Goal: Task Accomplishment & Management: Use online tool/utility

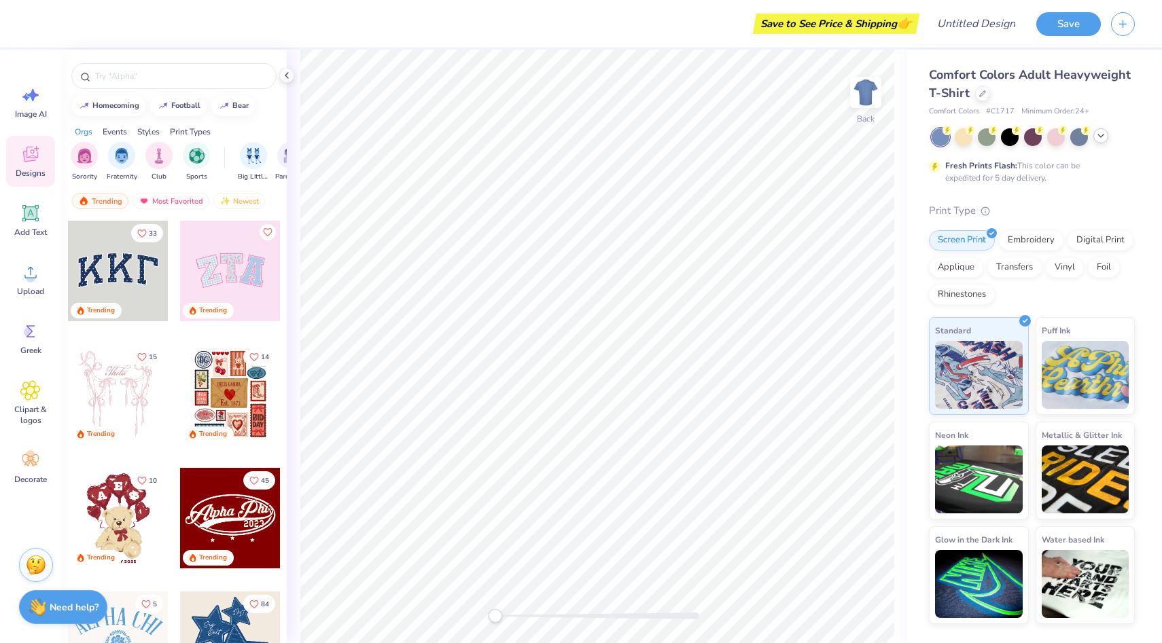
click at [1099, 138] on icon at bounding box center [1100, 135] width 11 height 11
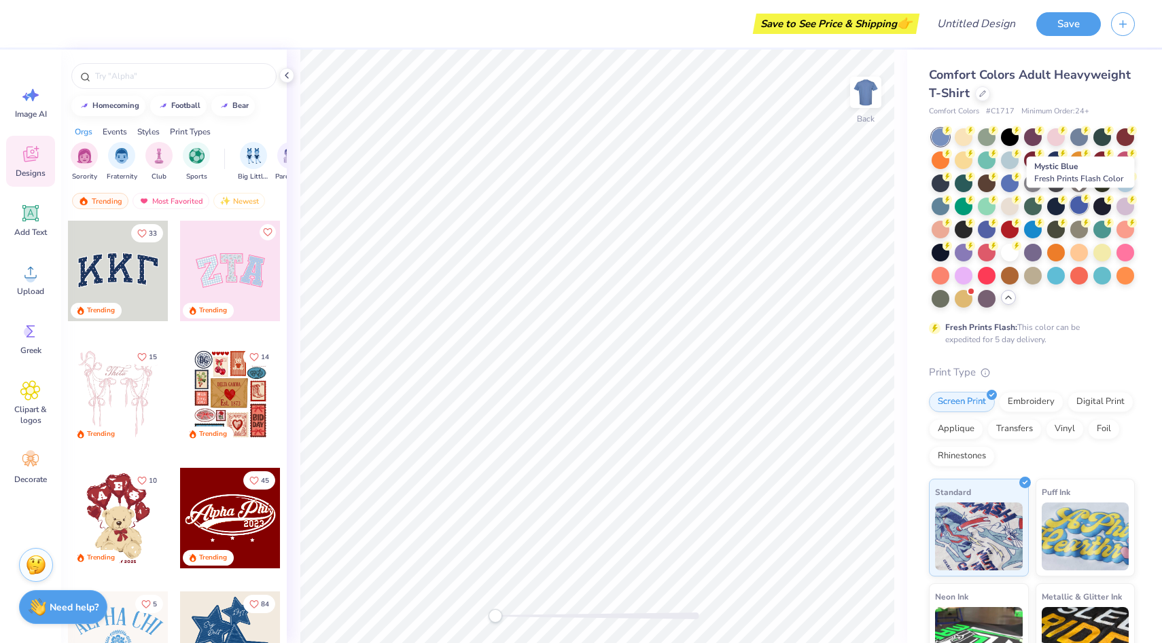
click at [1080, 204] on div at bounding box center [1079, 205] width 18 height 18
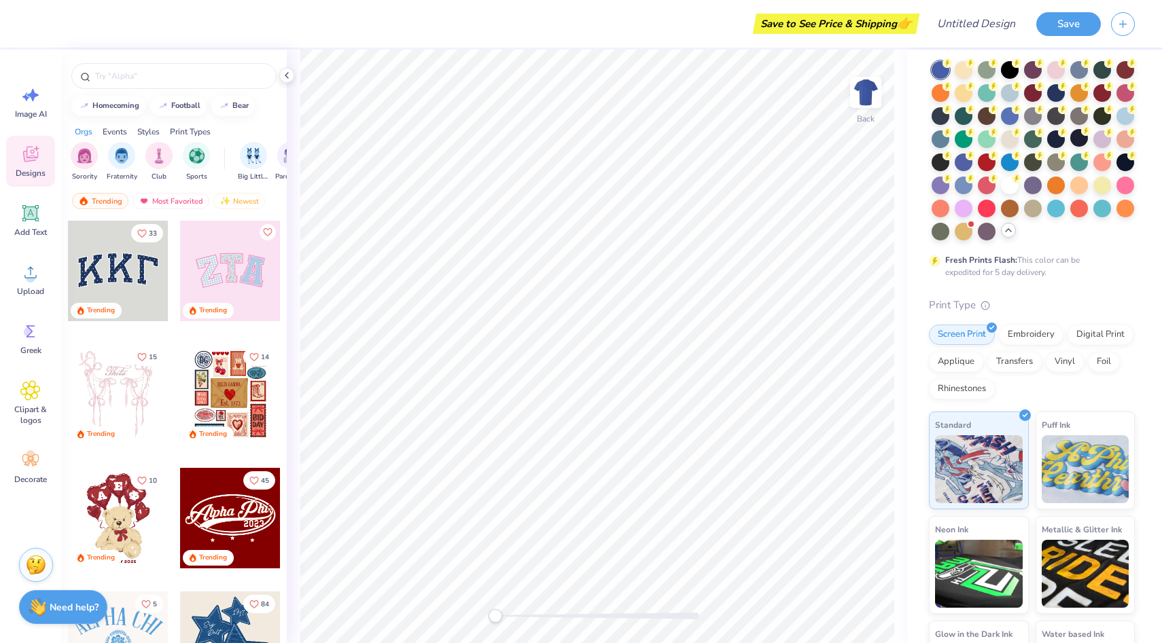
scroll to position [79, 0]
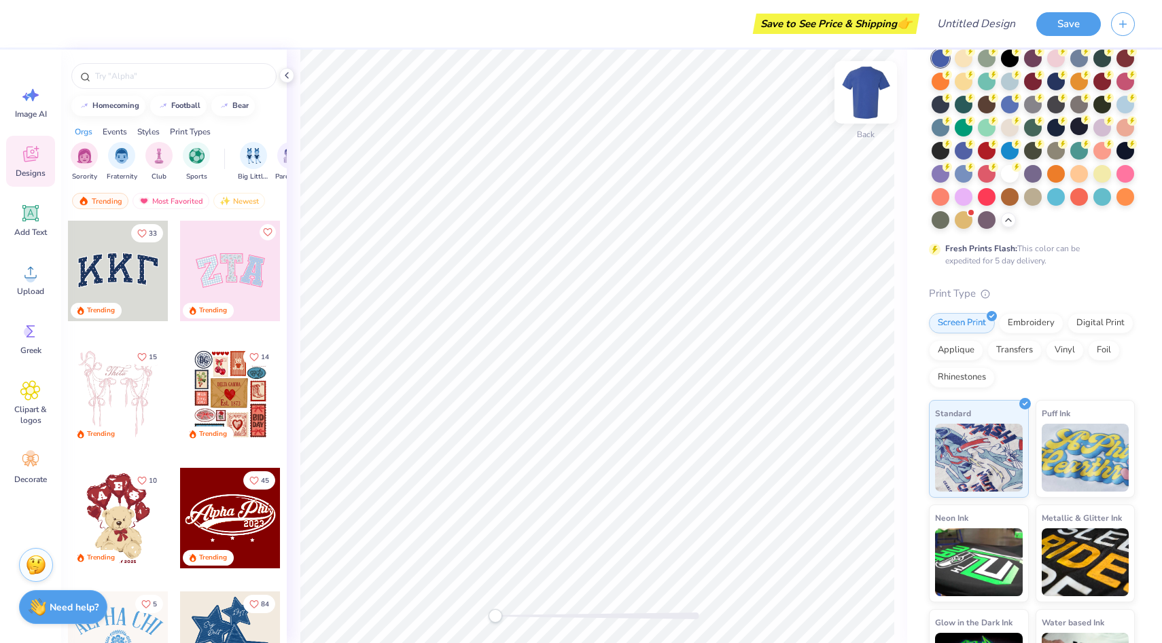
click at [868, 94] on img at bounding box center [865, 92] width 54 height 54
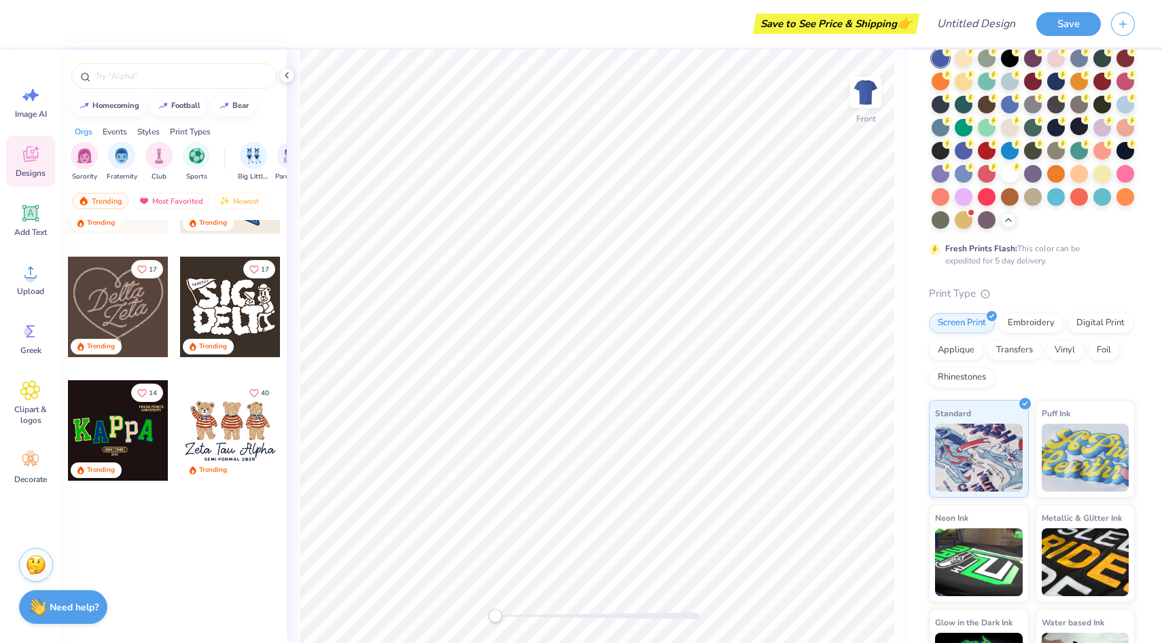
scroll to position [0, 0]
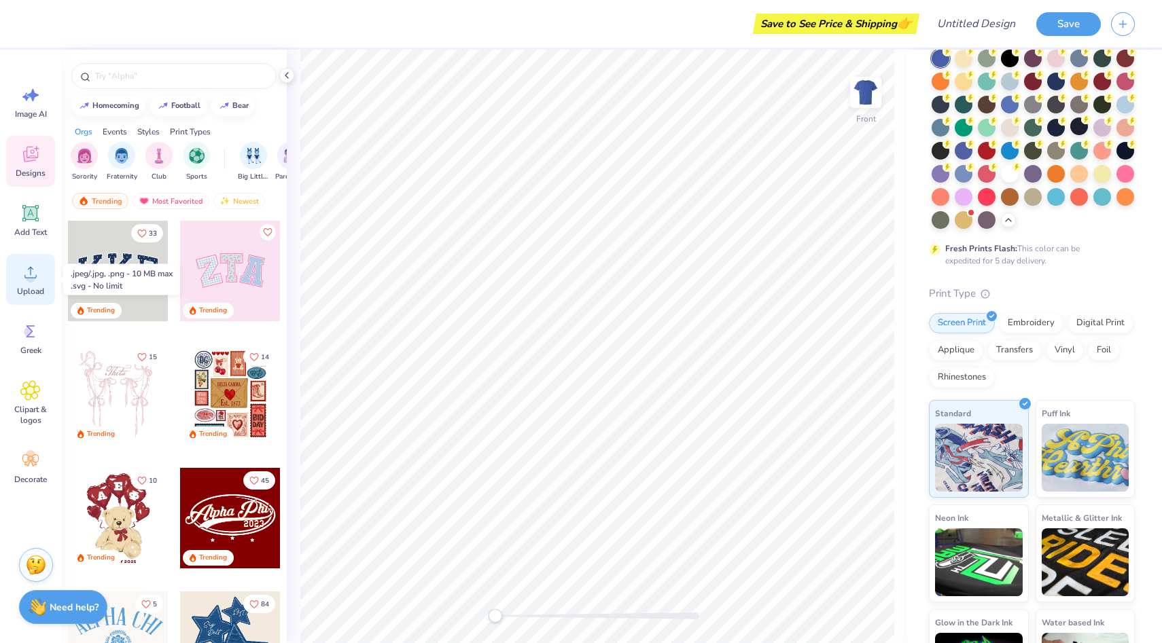
click at [24, 281] on icon at bounding box center [30, 272] width 20 height 20
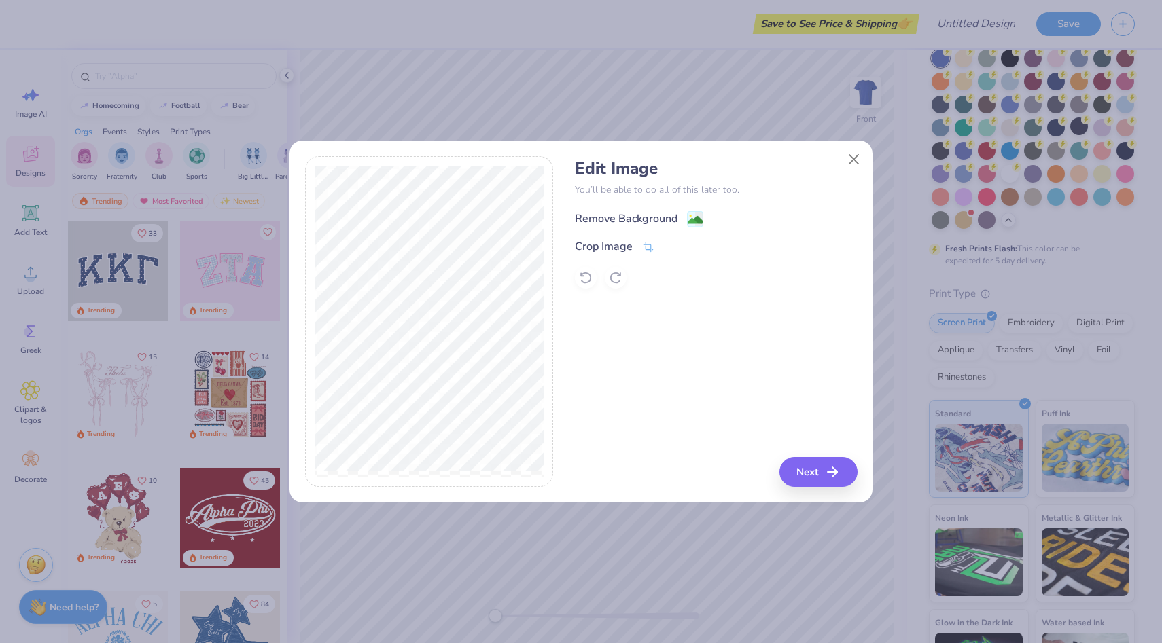
click at [694, 217] on image at bounding box center [695, 220] width 15 height 15
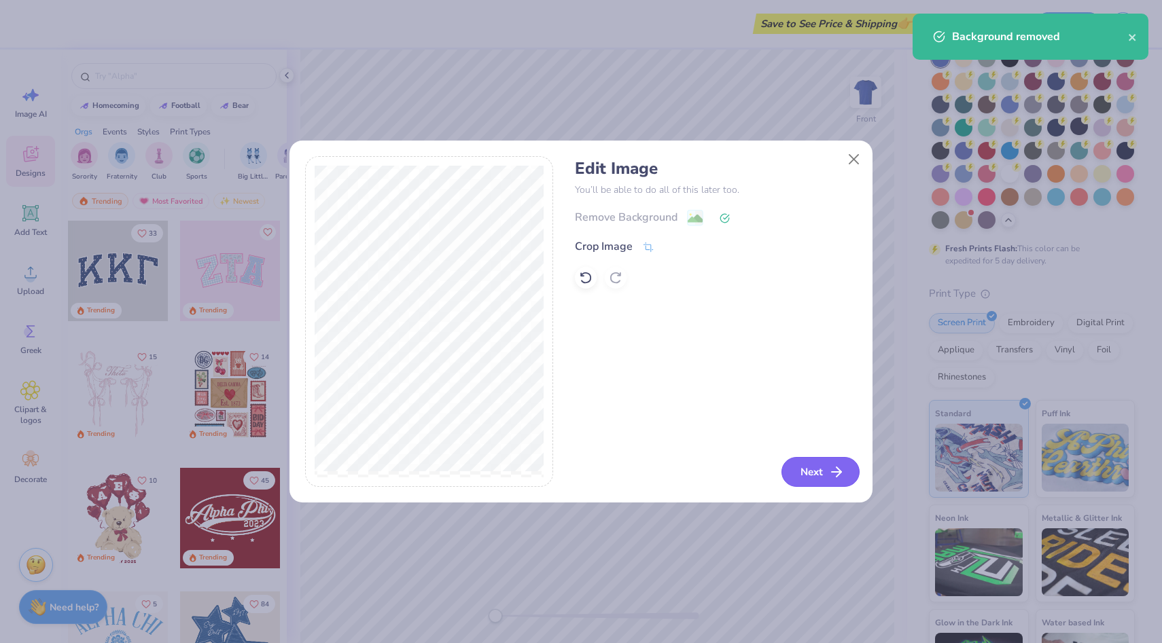
click at [819, 474] on button "Next" at bounding box center [820, 472] width 78 height 30
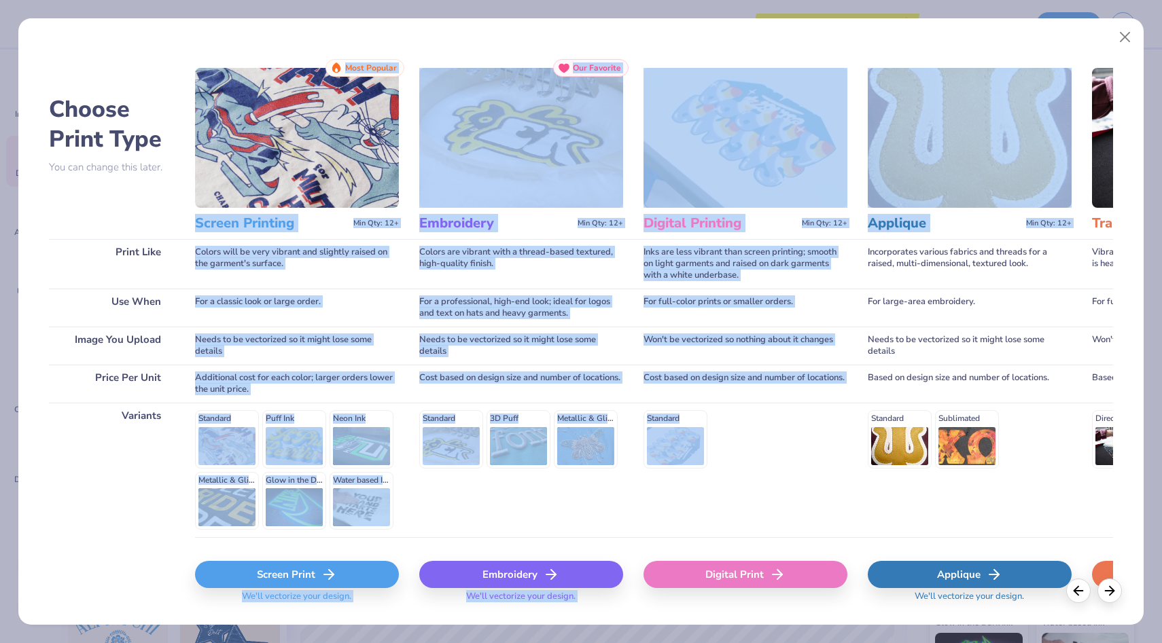
drag, startPoint x: 196, startPoint y: 224, endPoint x: 908, endPoint y: 244, distance: 713.0
click at [908, 244] on div "Choose Print Type You can change this later. Print Like Use When Image You Uplo…" at bounding box center [581, 338] width 1065 height 559
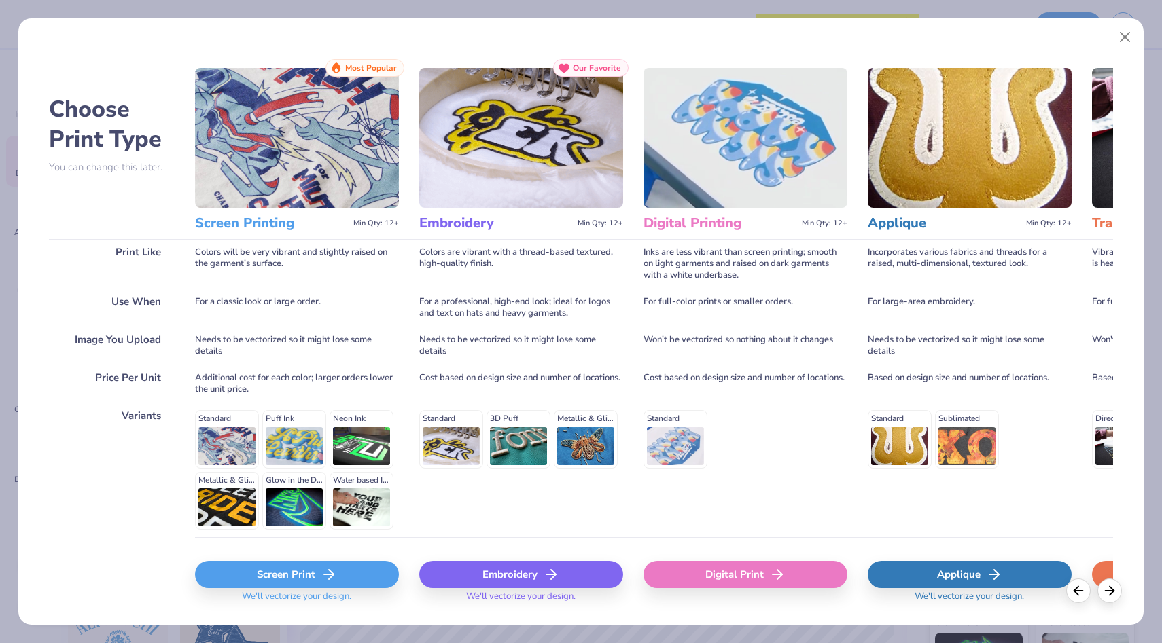
click at [310, 224] on h3 "Screen Printing" at bounding box center [271, 224] width 153 height 18
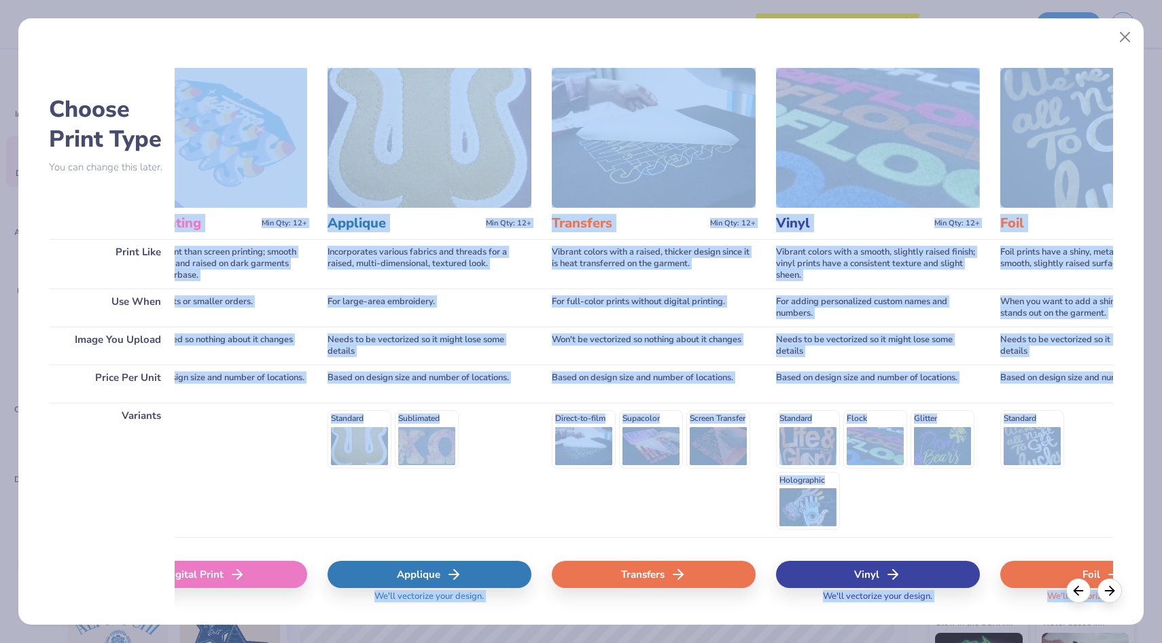
scroll to position [0, 875]
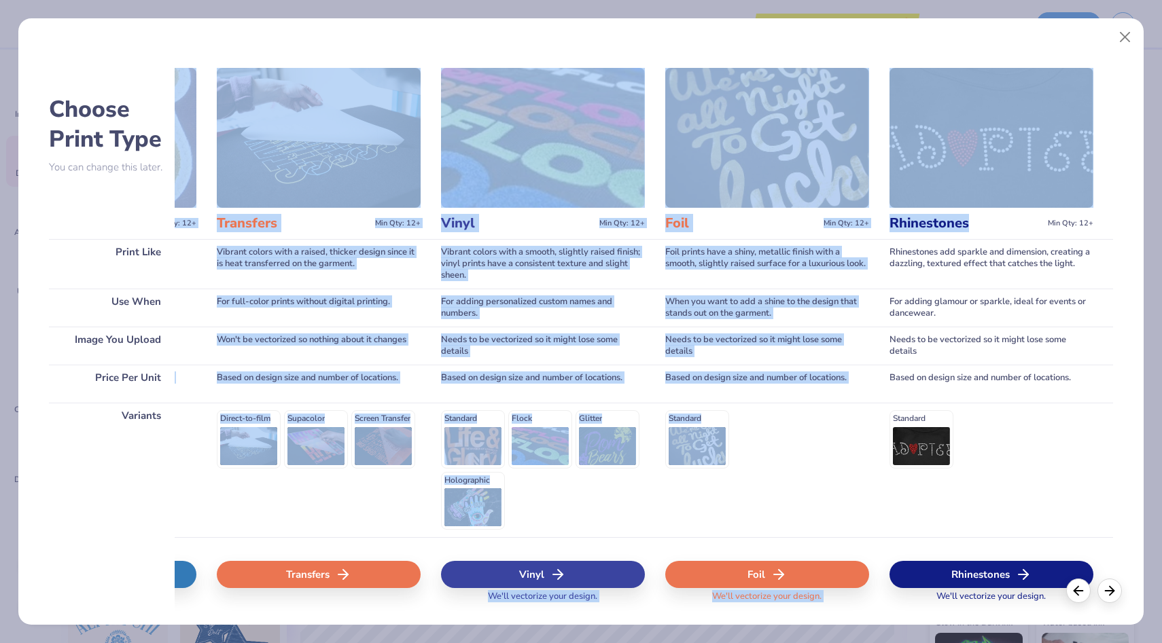
drag, startPoint x: 194, startPoint y: 224, endPoint x: 1029, endPoint y: 230, distance: 835.0
click at [1029, 230] on div "Choose Print Type You can change this later. Print Like Use When Image You Uplo…" at bounding box center [581, 338] width 1065 height 559
copy div "Screen Printing Min Qty: 12+ Most Popular Colors will be very vibrant and sligh…"
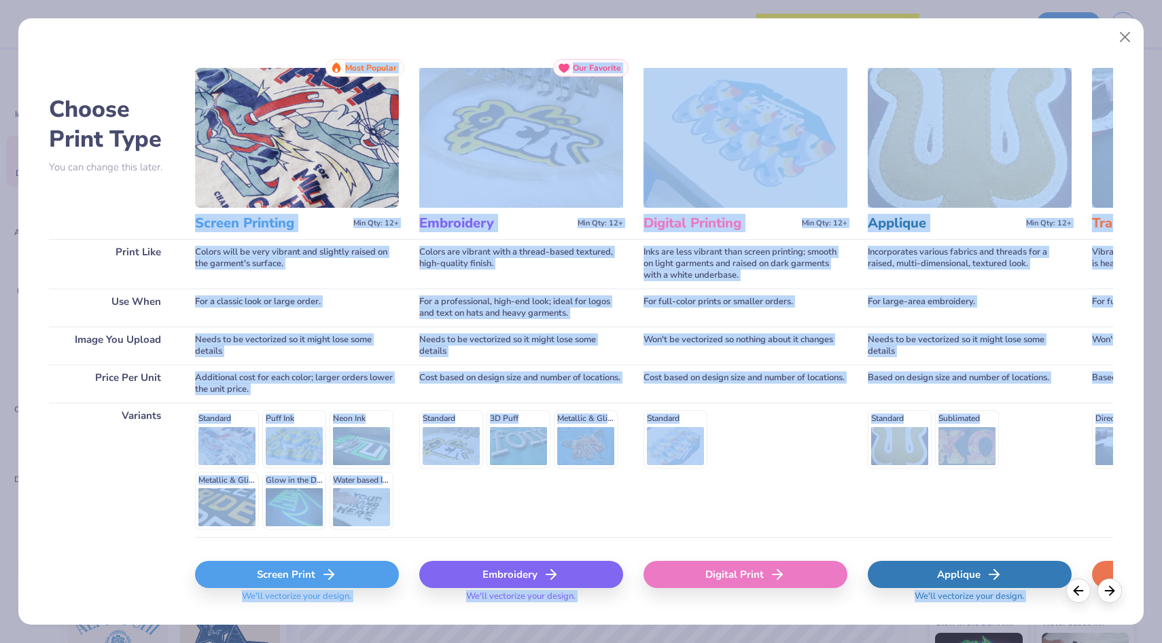
click at [314, 576] on div "Screen Print" at bounding box center [297, 574] width 204 height 27
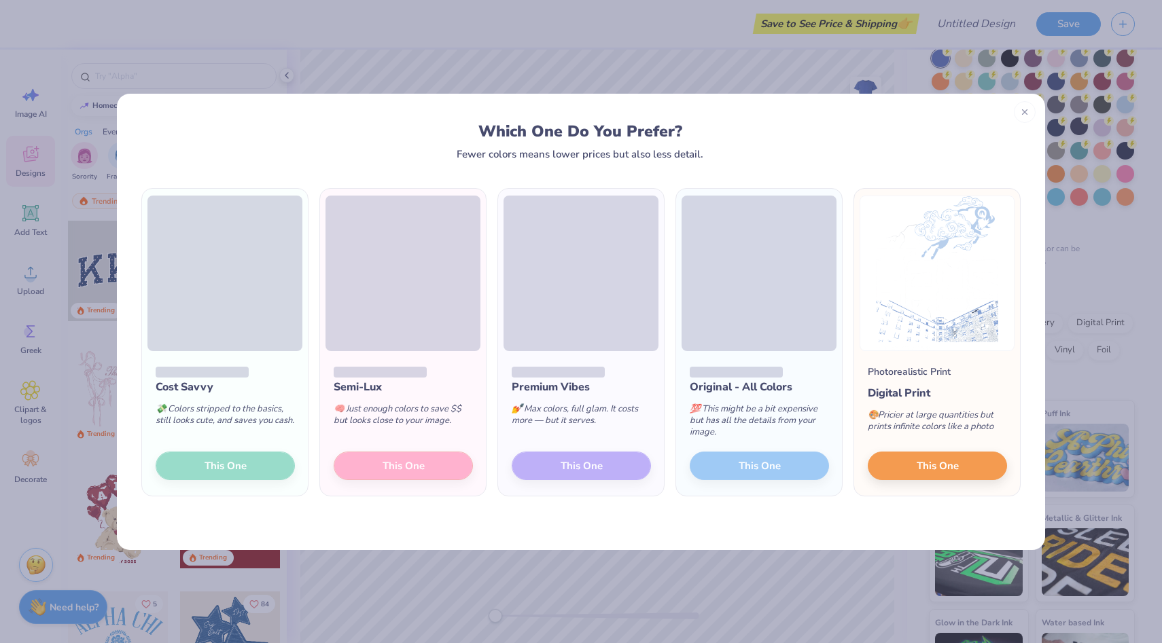
click at [234, 465] on div "Cost Savvy 💸 Colors stripped to the basics, still looks cute, and saves you cas…" at bounding box center [225, 423] width 166 height 145
click at [215, 463] on div "Cost Savvy 💸 Colors stripped to the basics, still looks cute, and saves you cas…" at bounding box center [225, 423] width 166 height 145
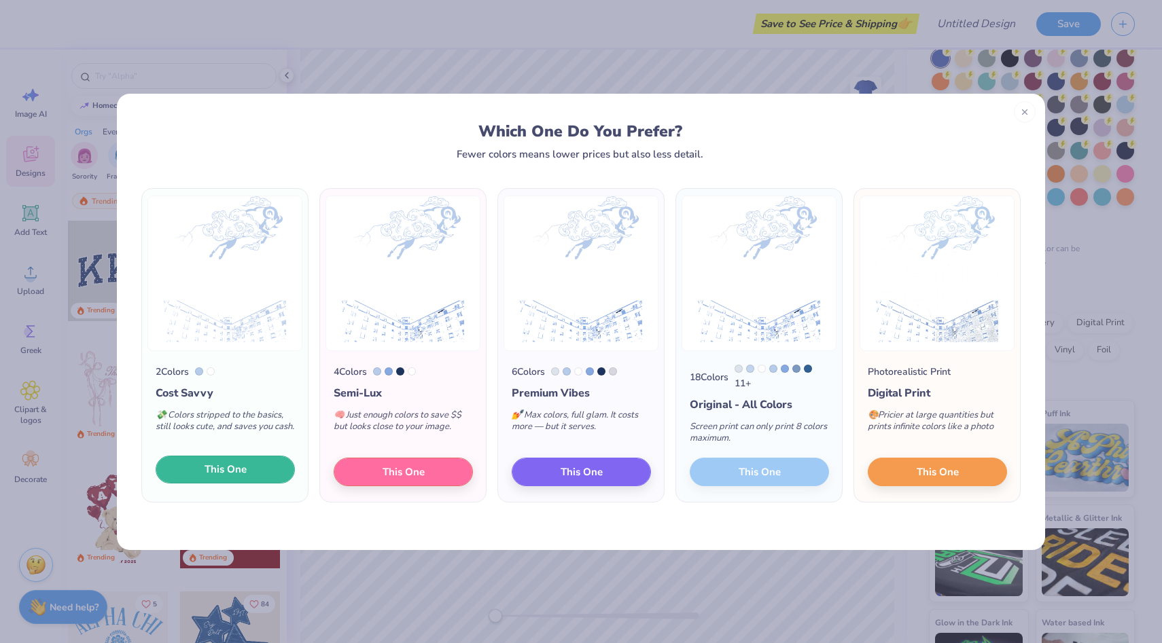
click at [230, 474] on span "This One" at bounding box center [225, 470] width 42 height 16
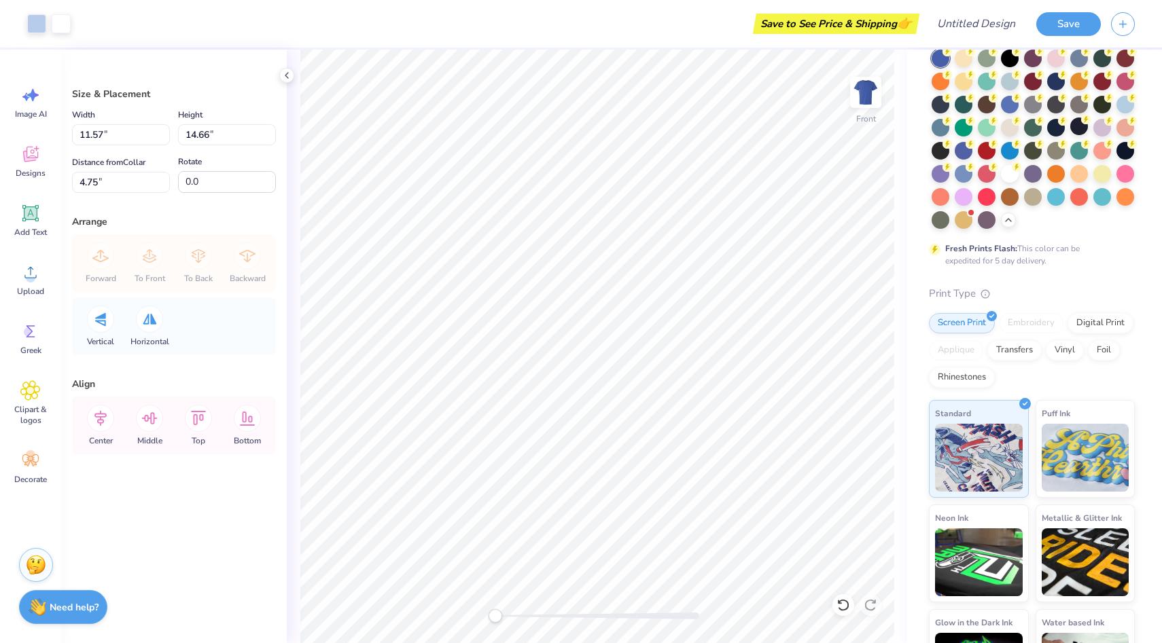
type input "11.57"
type input "14.66"
type input "6.42"
type input "11.96"
type input "15.16"
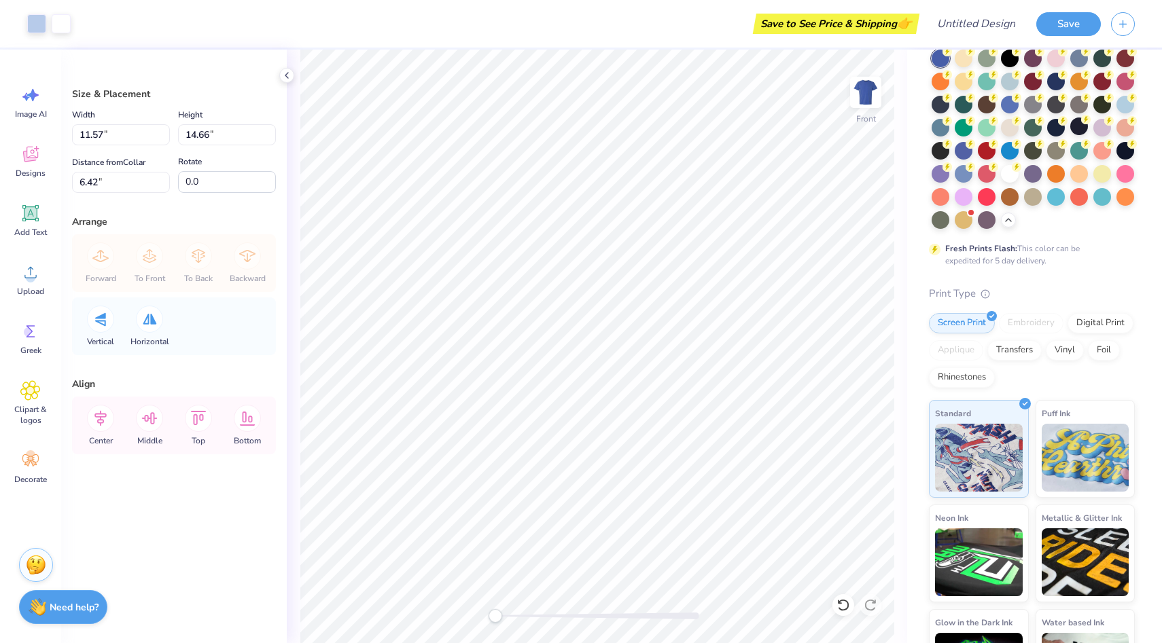
type input "5.92"
type input "13.02"
type input "16.50"
type input "4.58"
type input "13.56"
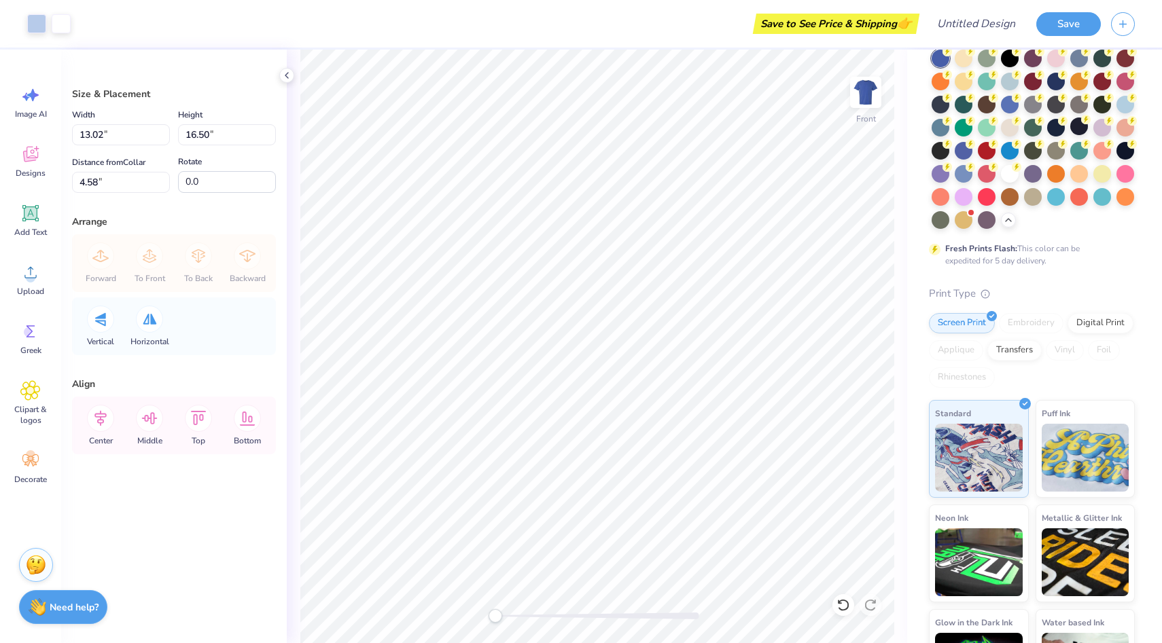
type input "17.19"
type input "3.83"
type input "13.94"
type input "17.66"
type input "3.00"
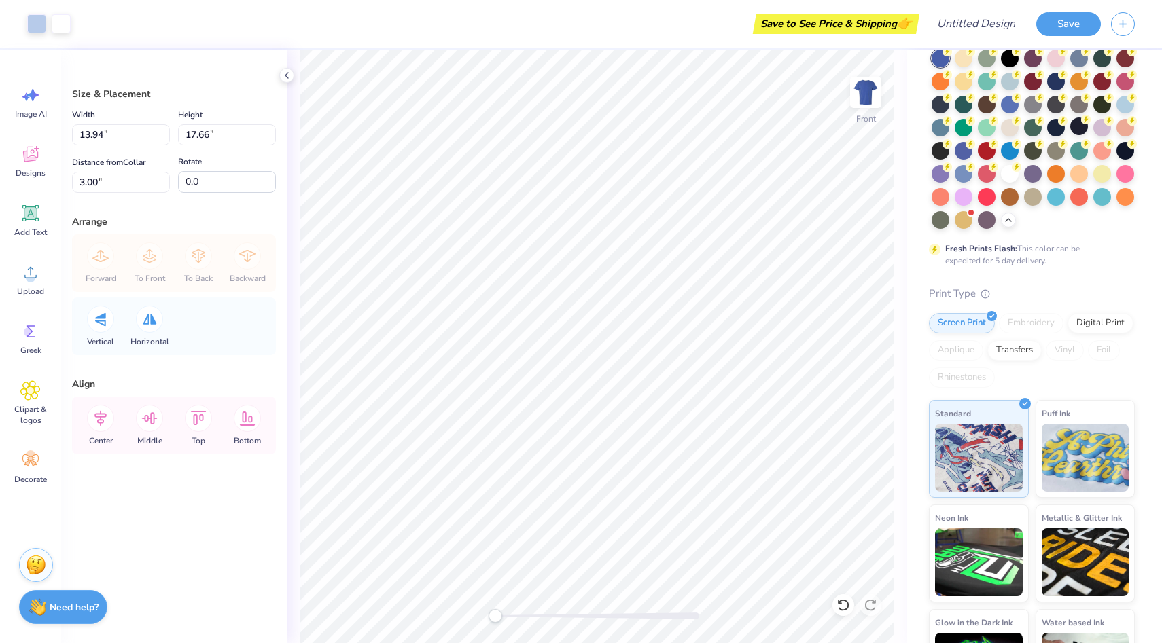
type input "14.06"
type input "17.81"
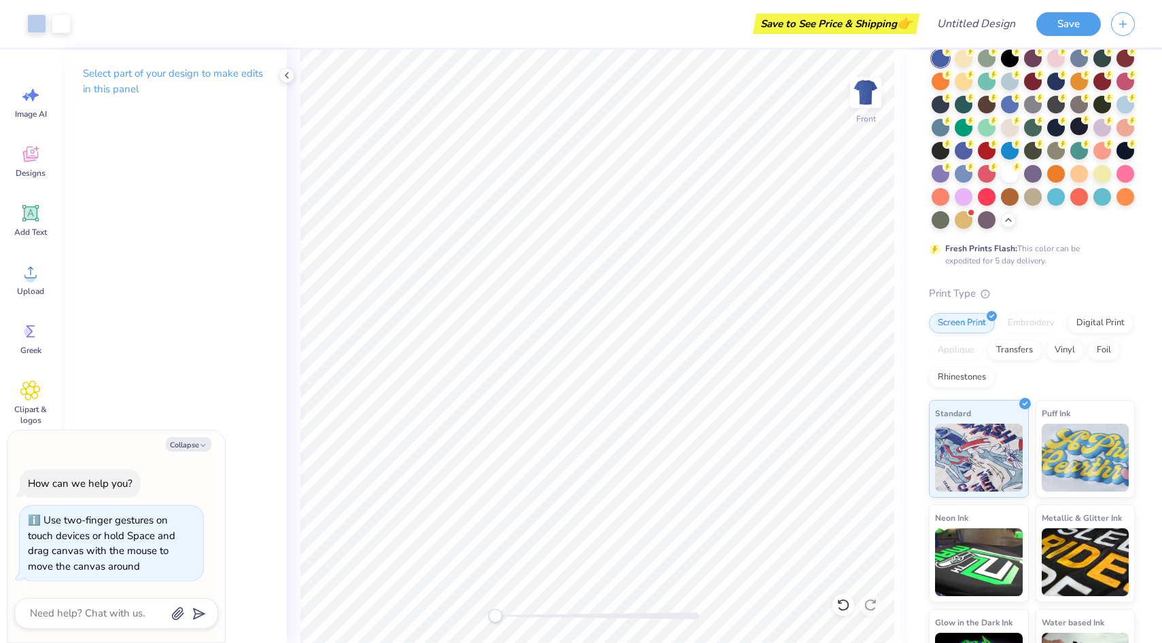
click at [419, 601] on div "Front" at bounding box center [597, 347] width 620 height 594
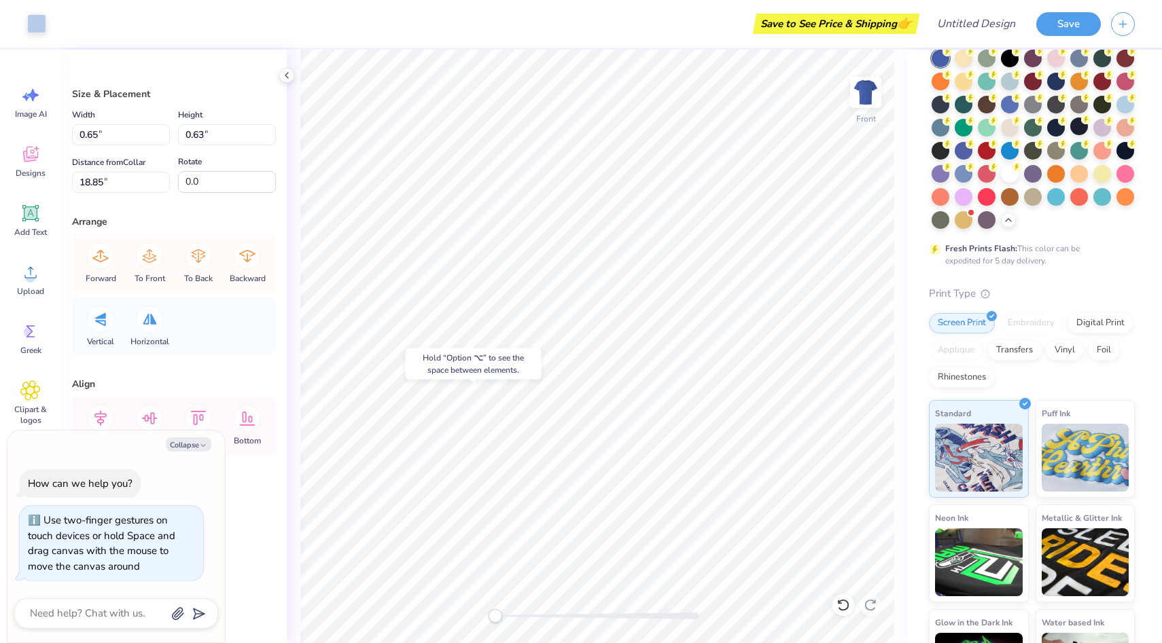
type textarea "x"
type input "10.89"
type input "10.15"
type input "6.68"
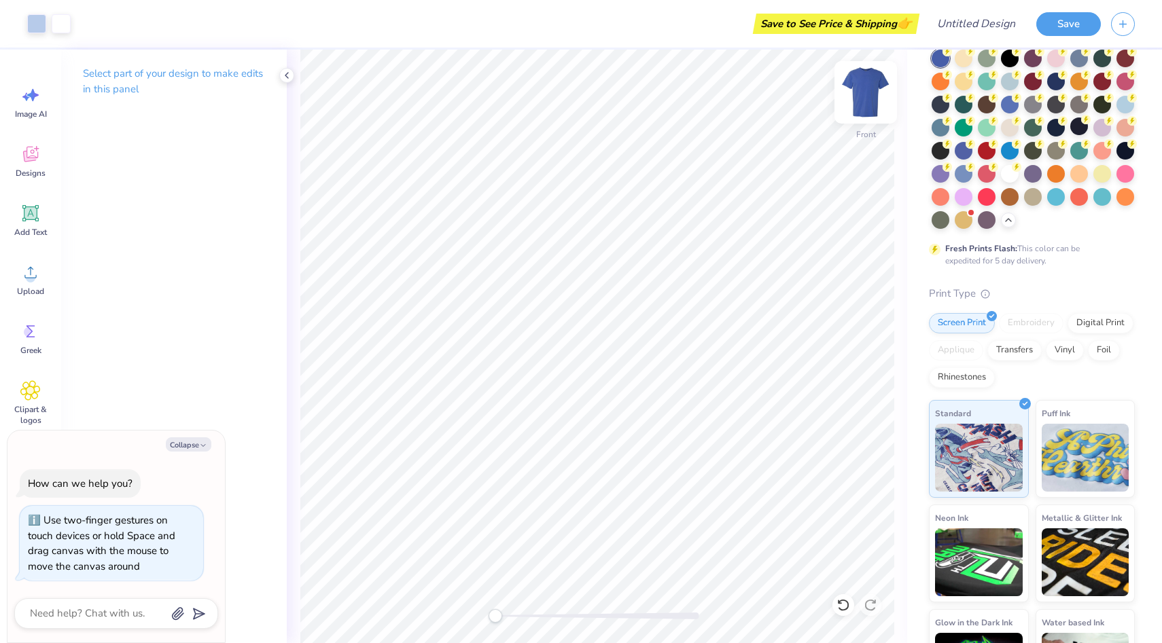
click at [871, 83] on img at bounding box center [865, 92] width 54 height 54
click at [29, 287] on span "Upload" at bounding box center [30, 291] width 27 height 11
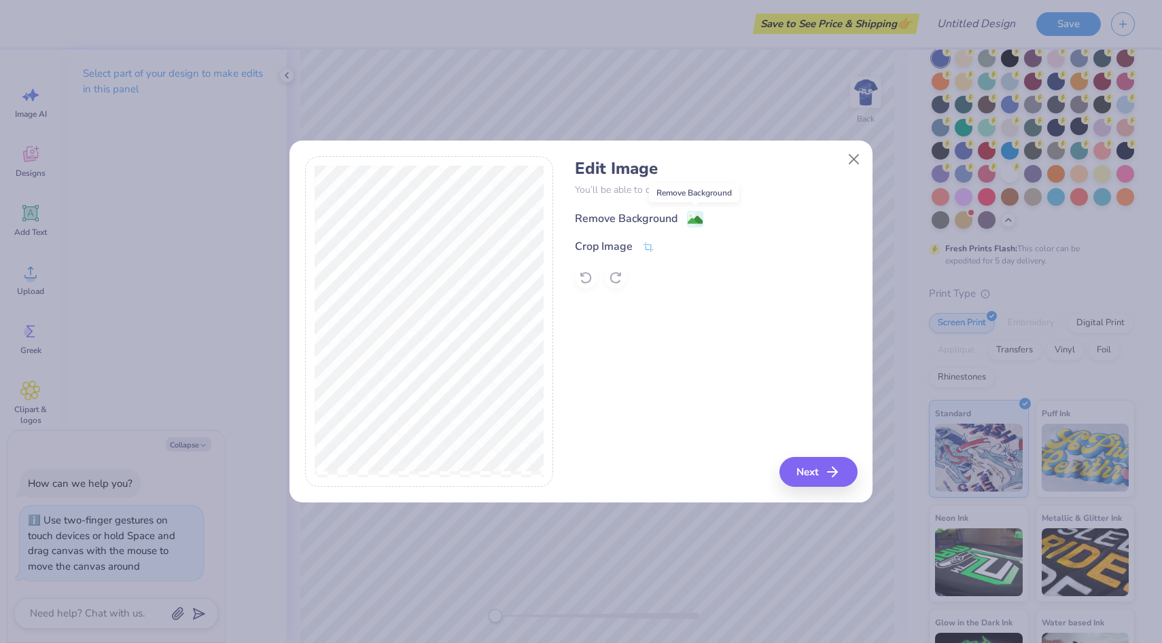
click at [688, 221] on image at bounding box center [695, 220] width 15 height 15
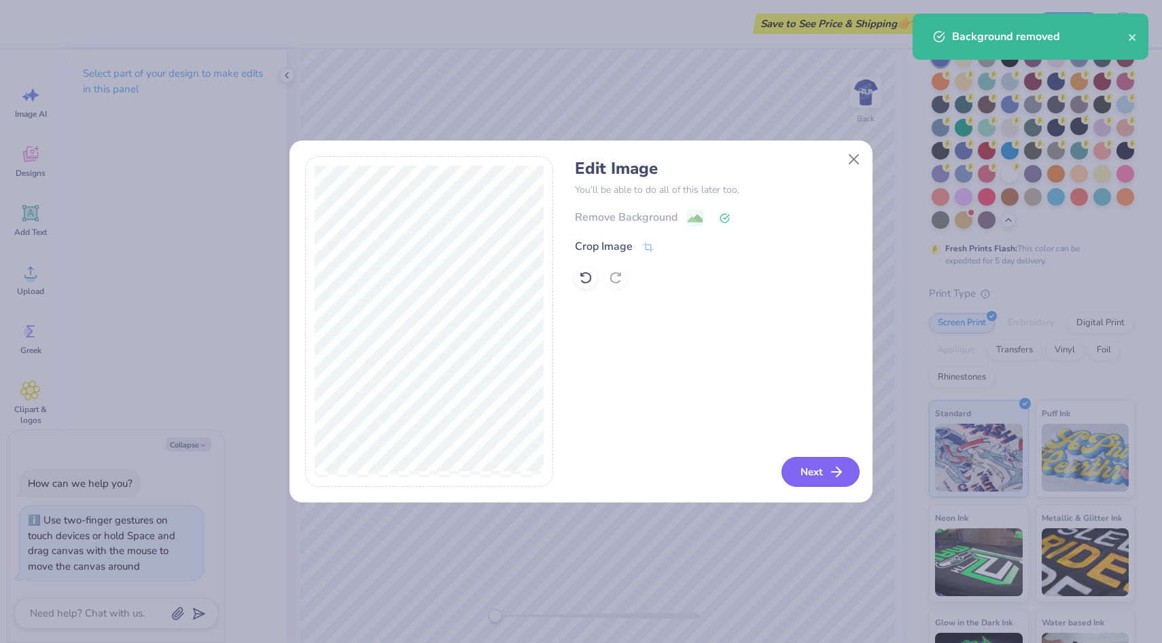
click at [812, 467] on button "Next" at bounding box center [820, 472] width 78 height 30
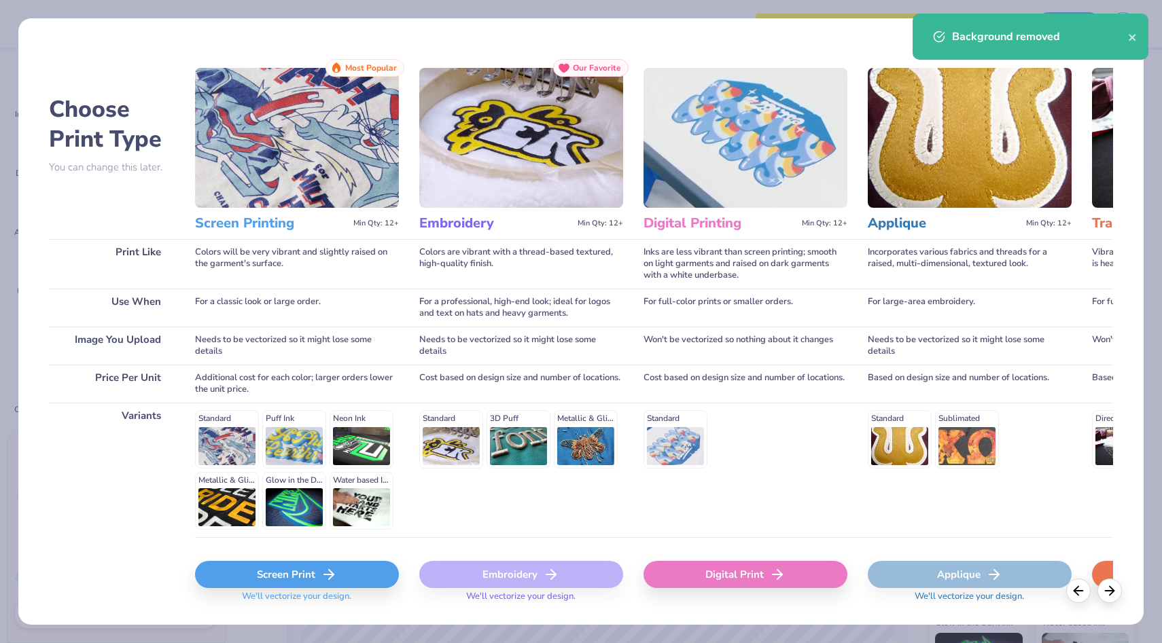
click at [348, 577] on div "Screen Print" at bounding box center [297, 574] width 204 height 27
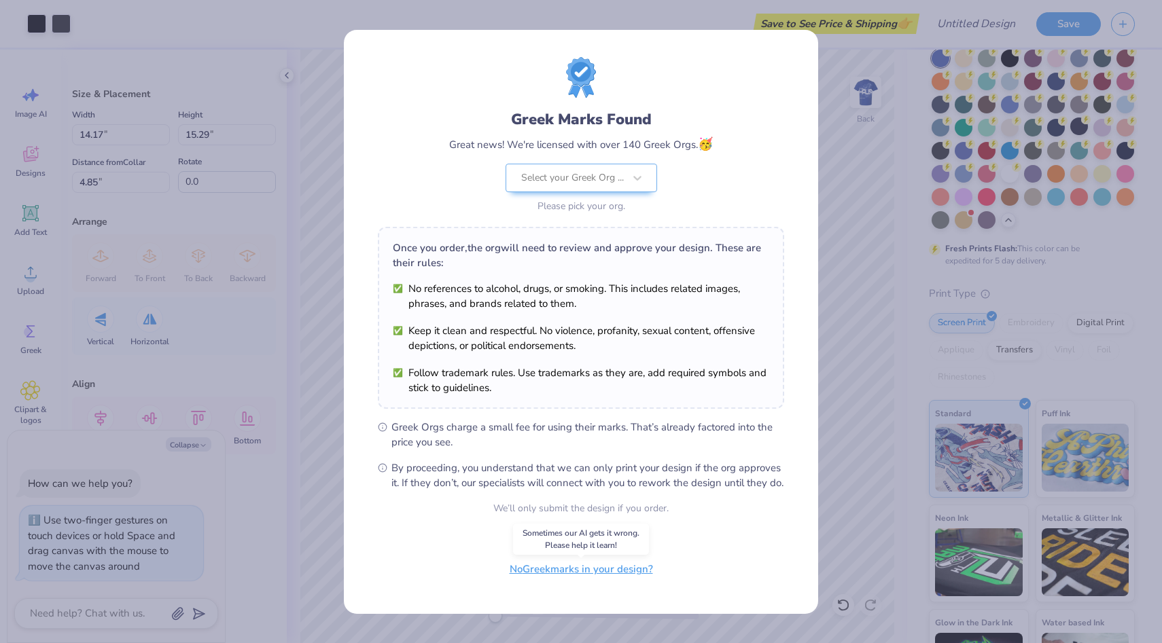
click at [599, 579] on button "No Greek marks in your design?" at bounding box center [581, 570] width 166 height 28
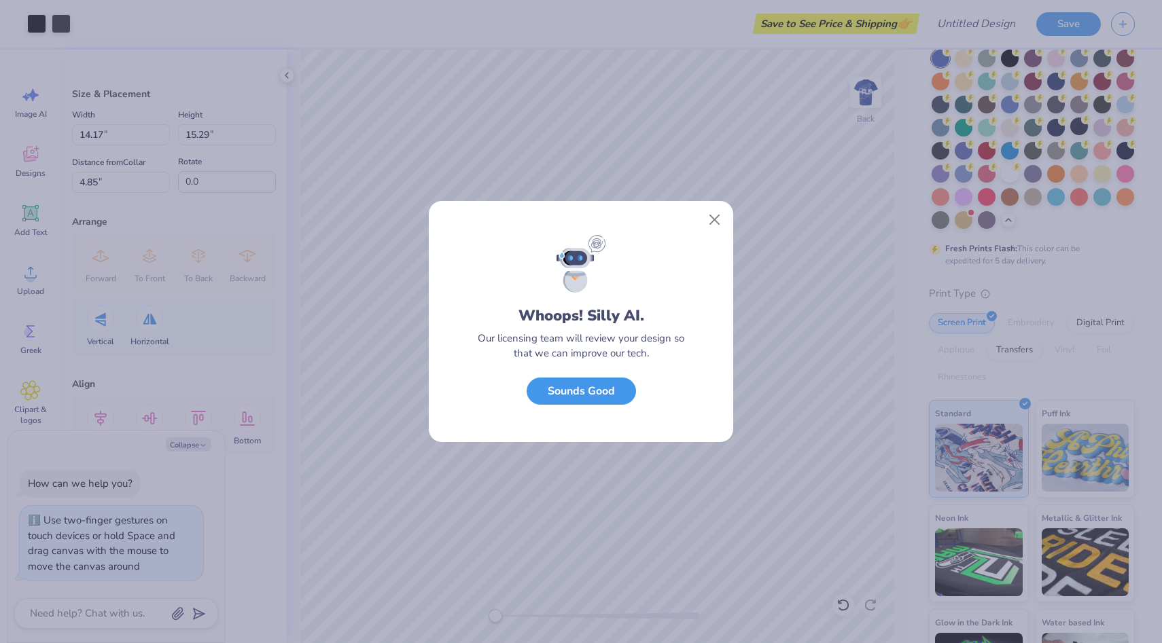
click at [605, 393] on button "Sounds Good" at bounding box center [581, 392] width 109 height 28
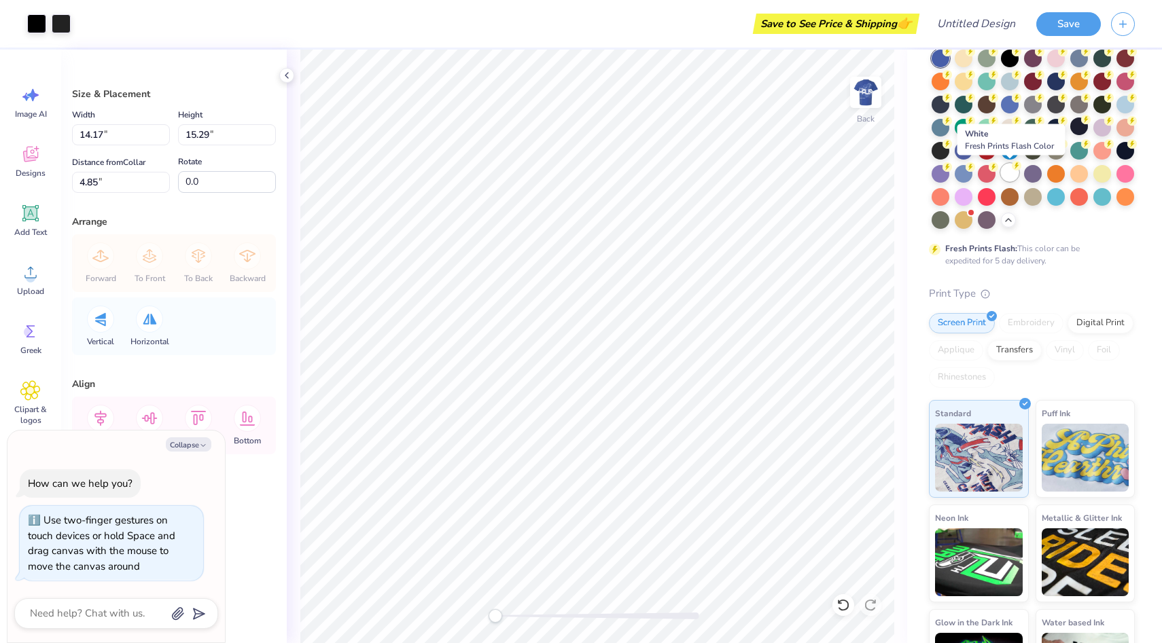
click at [1010, 174] on div at bounding box center [1010, 173] width 18 height 18
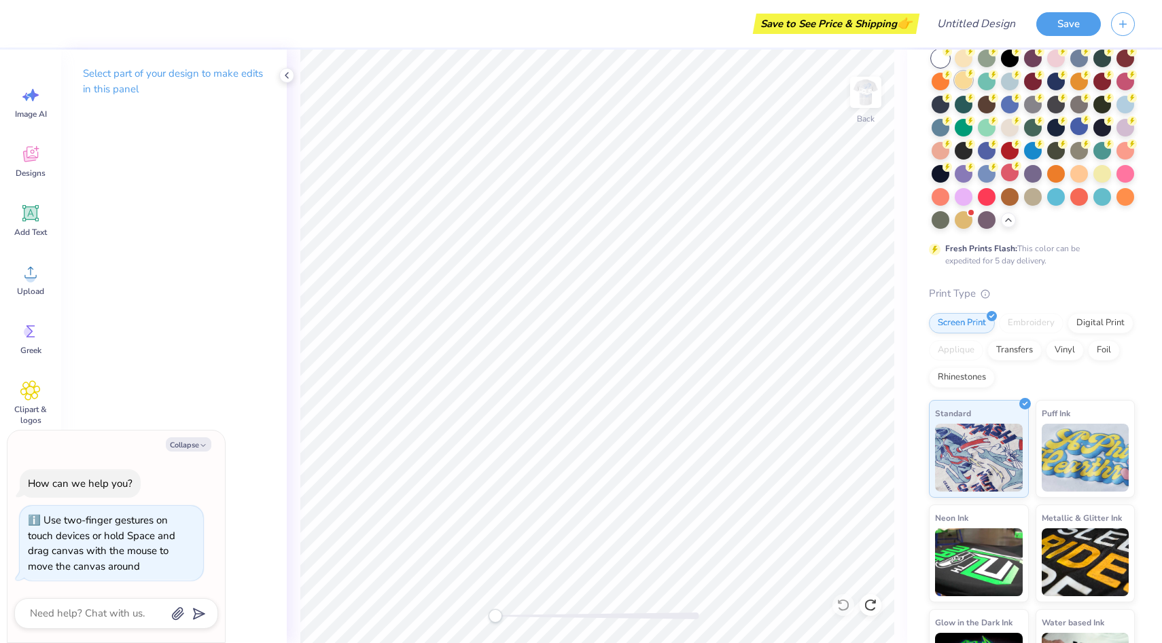
scroll to position [58, 0]
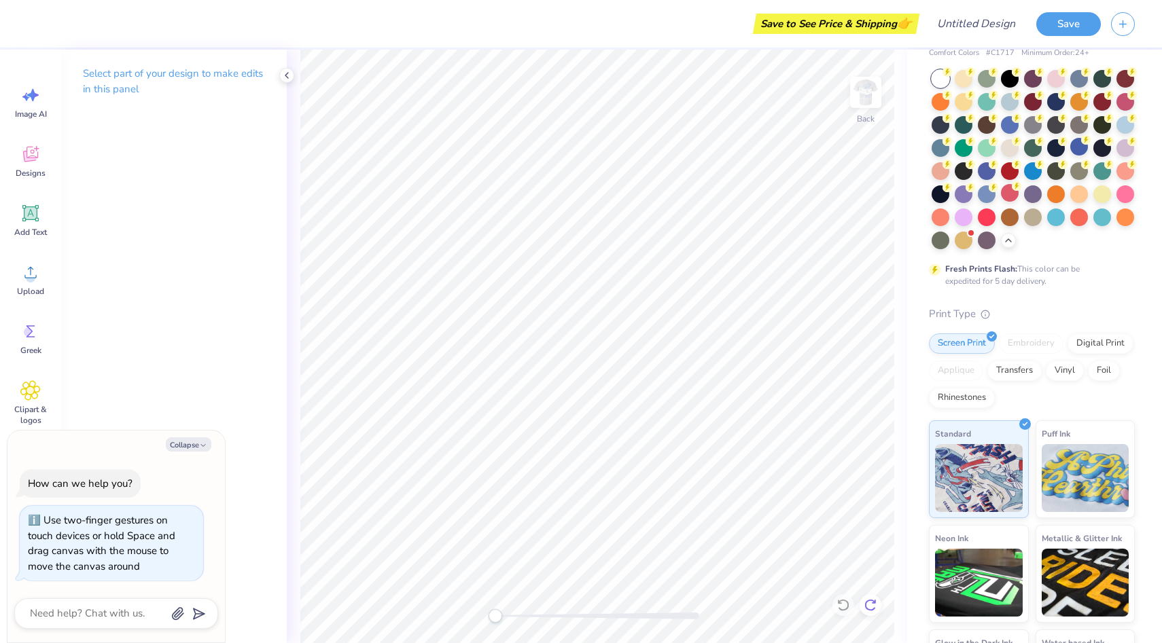
click at [872, 596] on div at bounding box center [870, 605] width 22 height 22
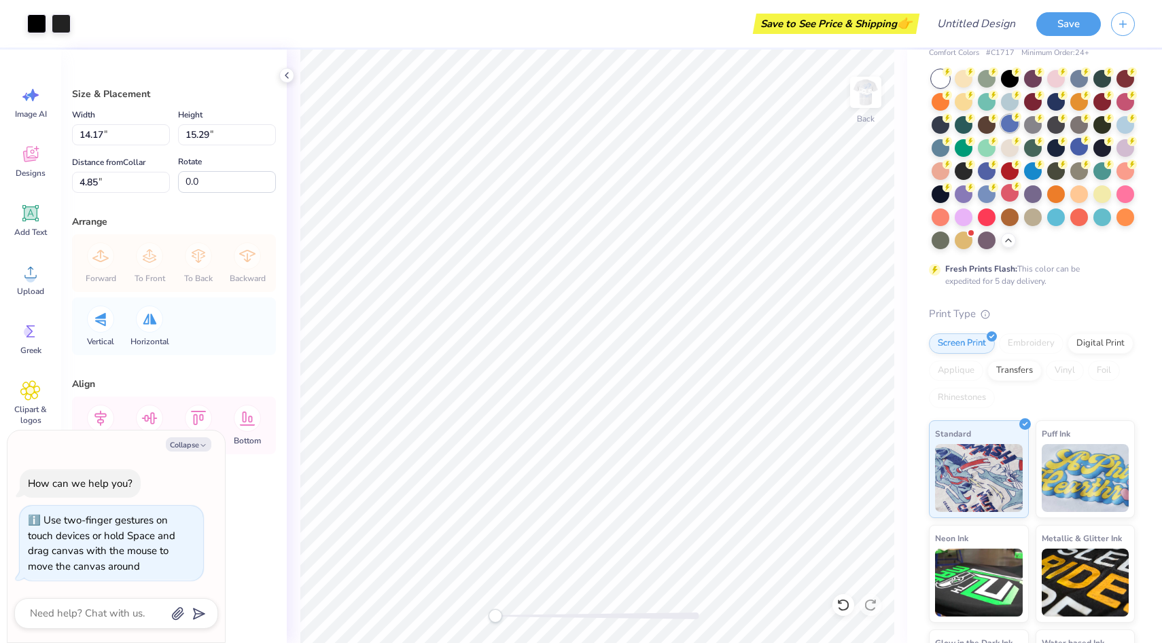
click at [1009, 128] on div at bounding box center [1010, 124] width 18 height 18
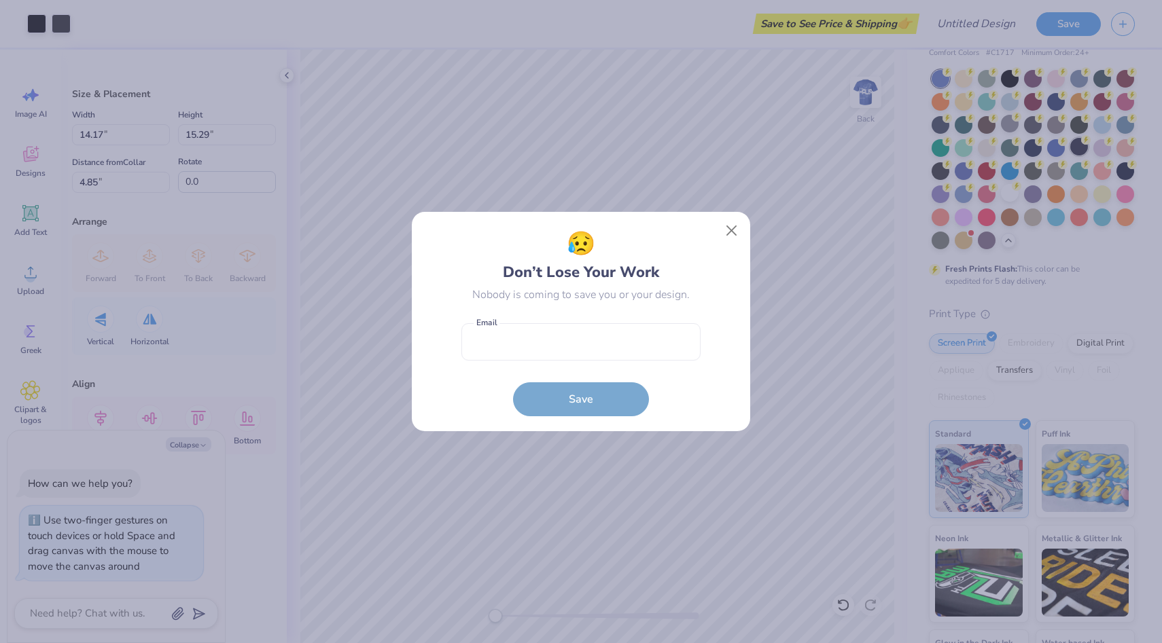
click at [1080, 147] on body "Art colors Save to See Price & Shipping 👉 Design Title Save Image AI Designs Ad…" at bounding box center [581, 321] width 1162 height 643
click at [733, 233] on button "Close" at bounding box center [732, 231] width 26 height 26
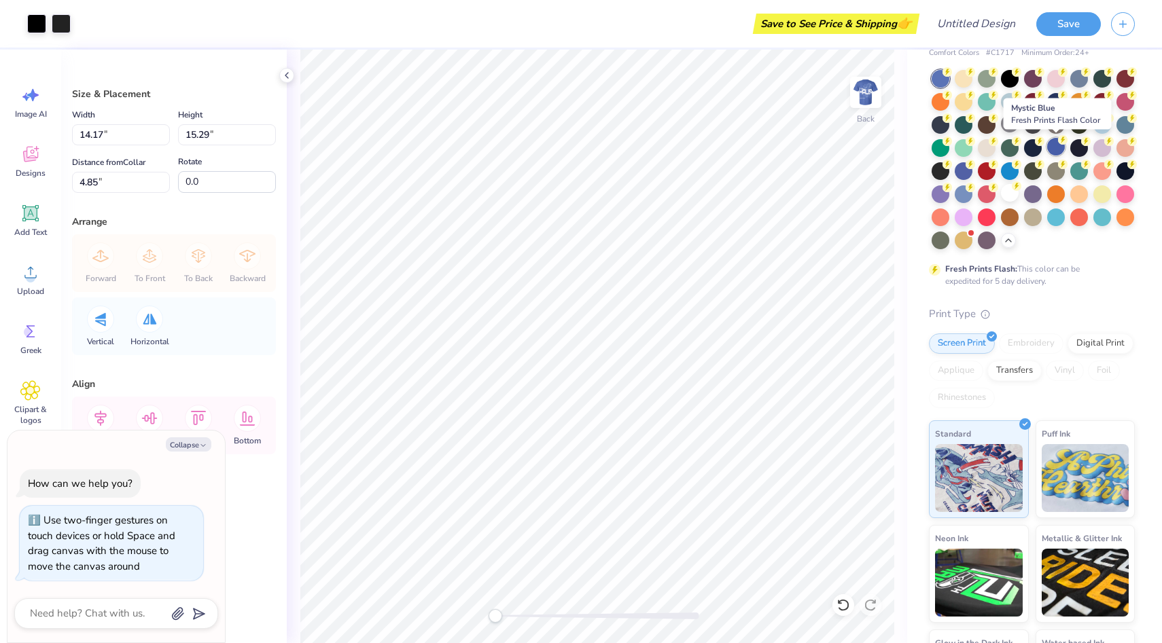
click at [1052, 152] on div at bounding box center [1056, 147] width 18 height 18
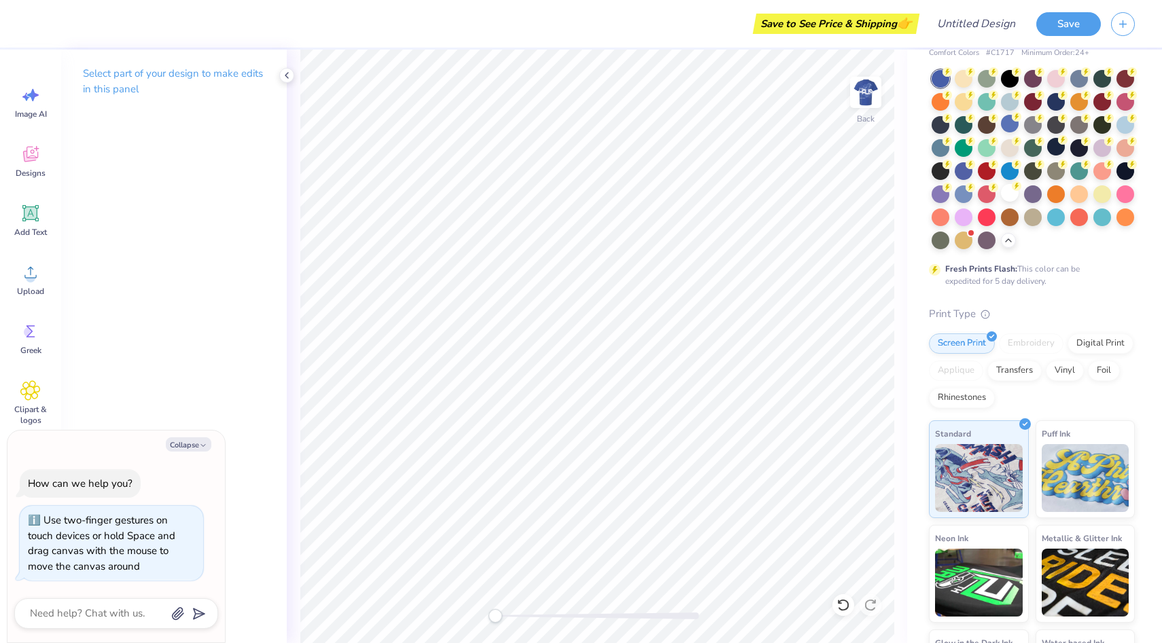
type textarea "x"
